Goal: Task Accomplishment & Management: Manage account settings

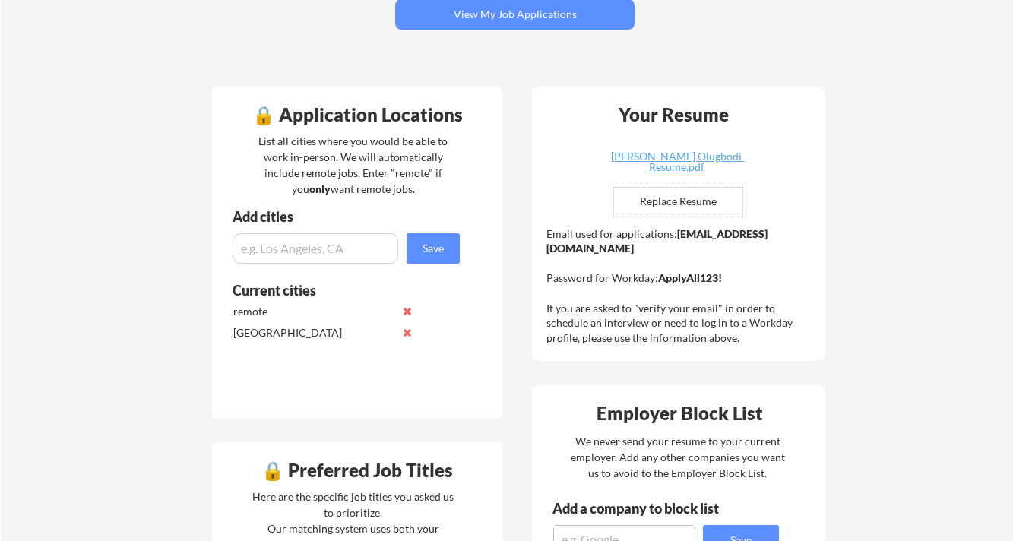
scroll to position [289, 0]
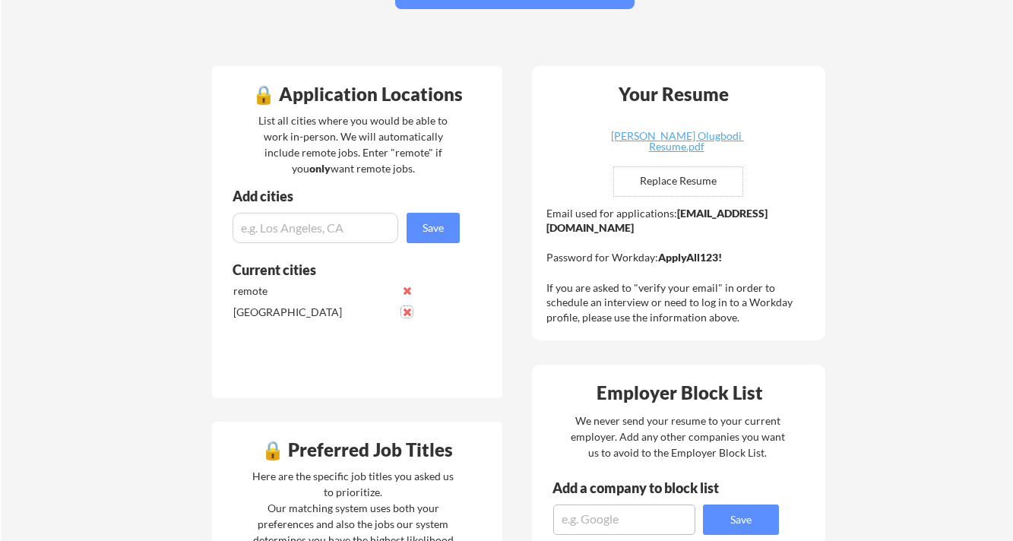
click at [409, 311] on button at bounding box center [406, 311] width 11 height 11
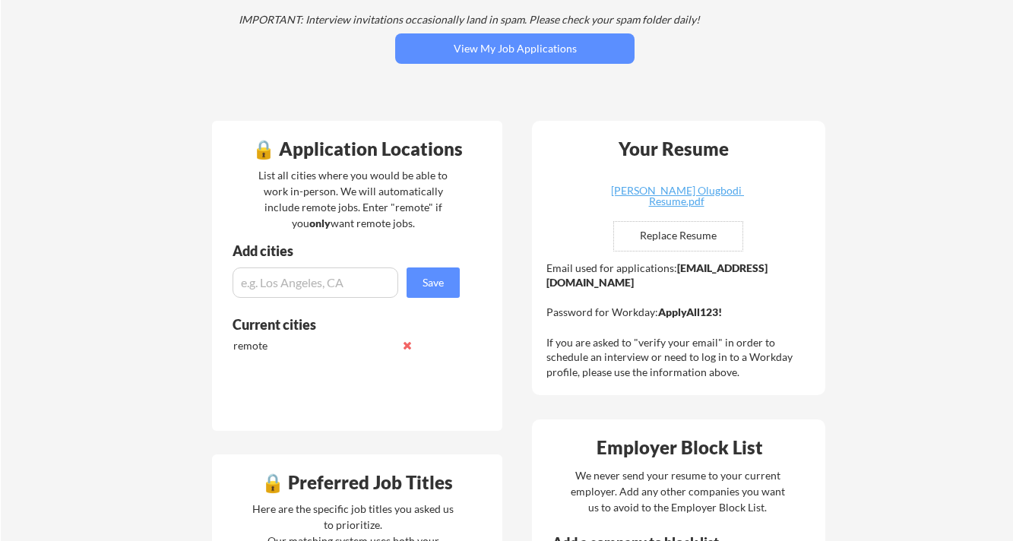
scroll to position [214, 0]
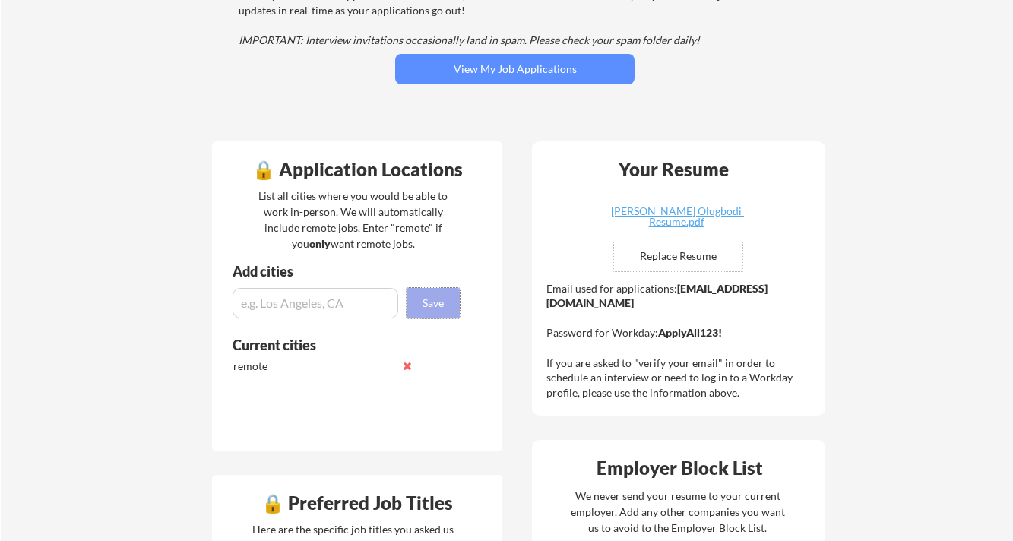
click at [439, 296] on button "Save" at bounding box center [432, 303] width 53 height 30
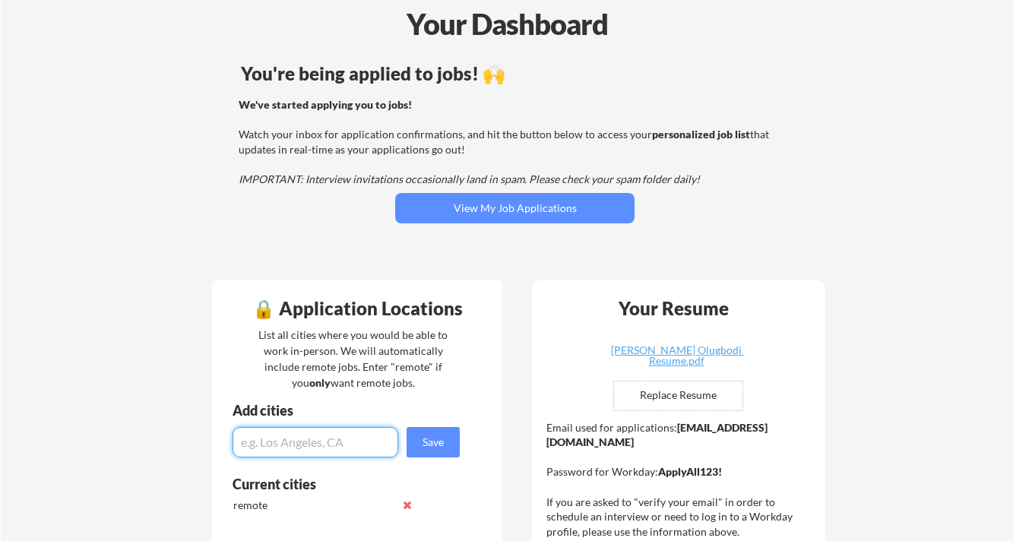
scroll to position [58, 0]
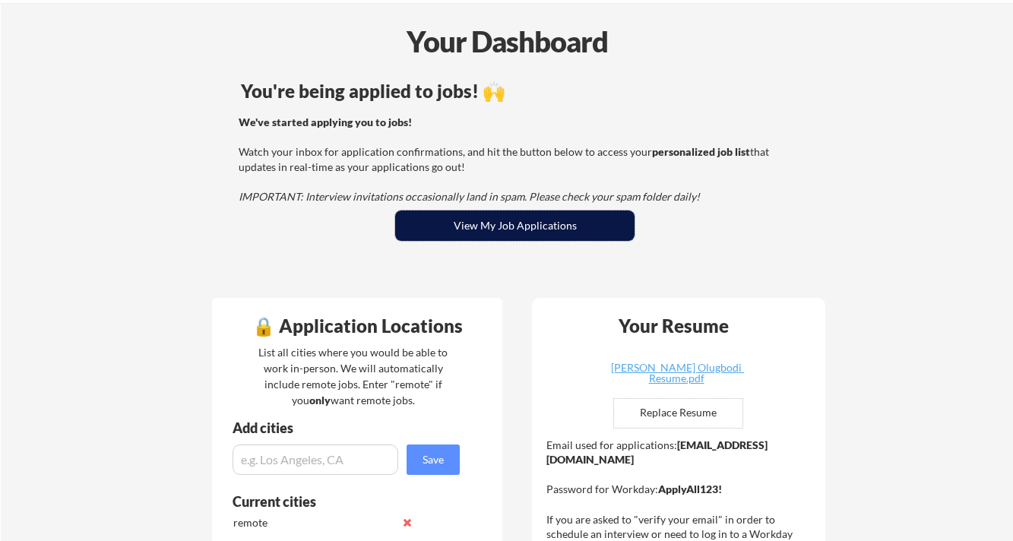
click at [528, 226] on button "View My Job Applications" at bounding box center [514, 225] width 239 height 30
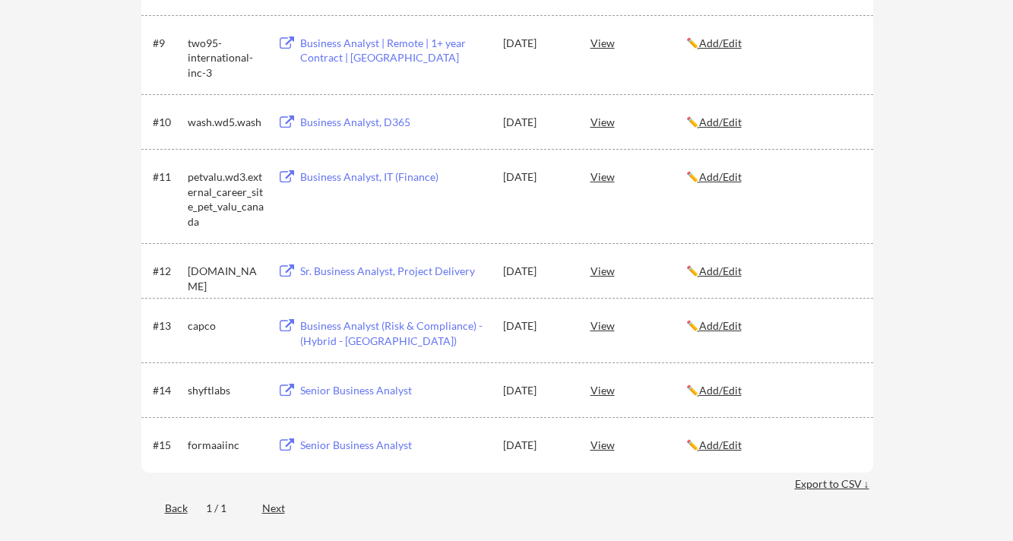
scroll to position [750, 0]
click at [372, 390] on div "Senior Business Analyst" at bounding box center [394, 389] width 188 height 15
